Goal: Task Accomplishment & Management: Use online tool/utility

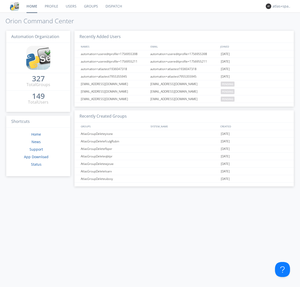
click at [113, 6] on link "Dispatch" at bounding box center [114, 6] width 24 height 13
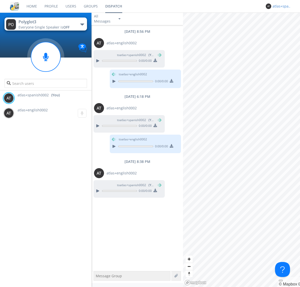
click at [281, 6] on div "atlas+spanish0002" at bounding box center [282, 6] width 19 height 5
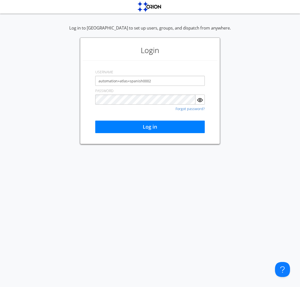
type input "automation+atlas+spanish0002"
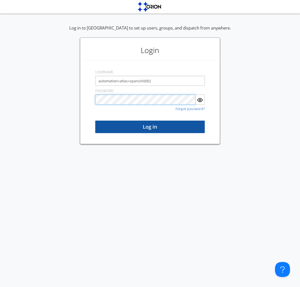
click at [150, 127] on button "Log in" at bounding box center [150, 127] width 110 height 13
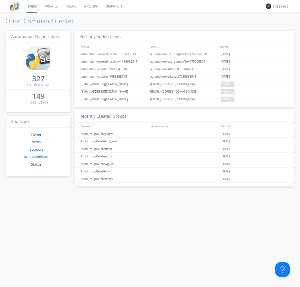
click at [113, 6] on link "Dispatch" at bounding box center [114, 6] width 24 height 13
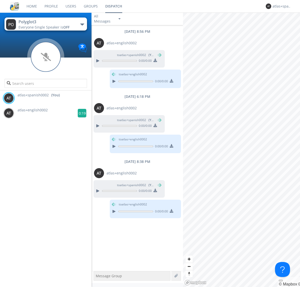
click at [80, 113] on g at bounding box center [82, 113] width 9 height 9
